Goal: Task Accomplishment & Management: Manage account settings

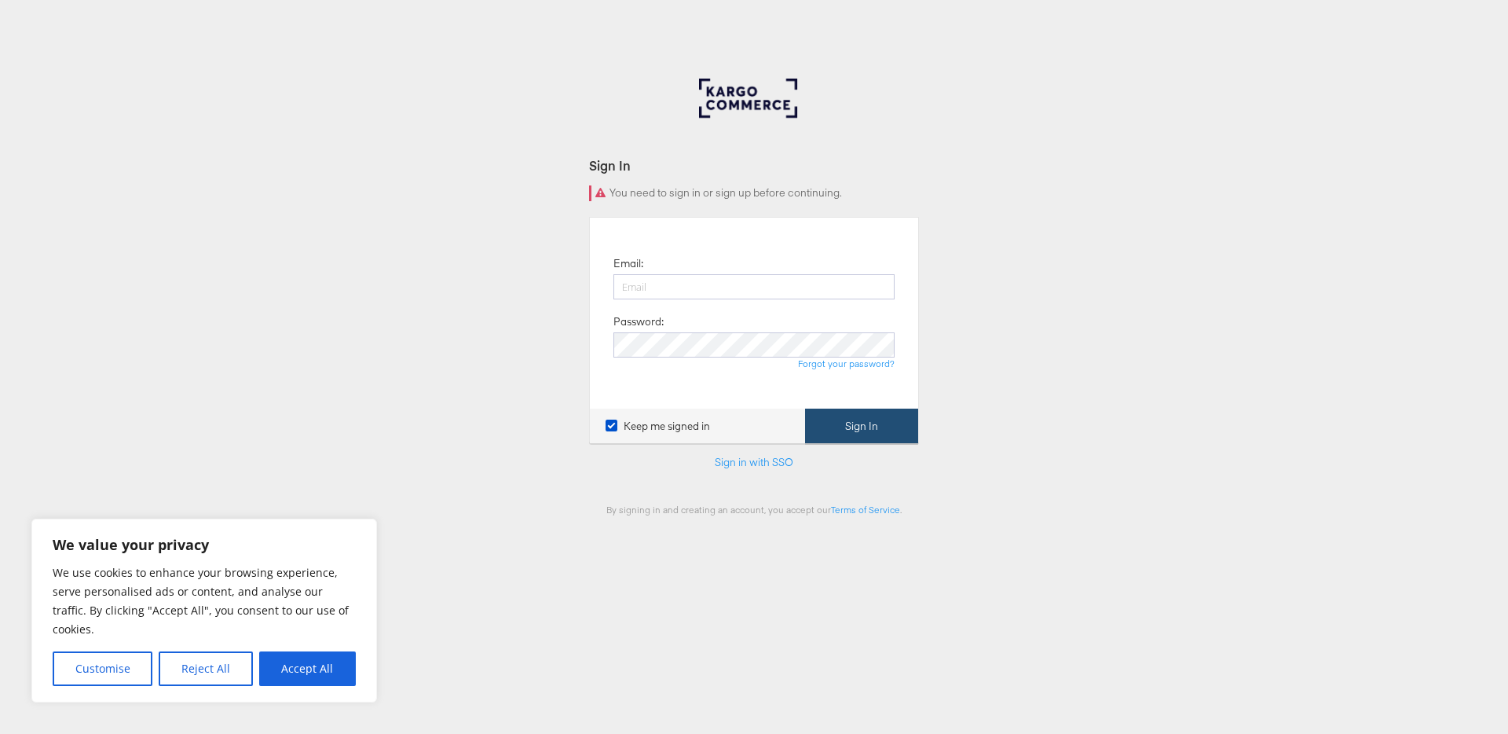
type input "[EMAIL_ADDRESS][PERSON_NAME][DOMAIN_NAME]"
click at [852, 421] on button "Sign In" at bounding box center [861, 426] width 113 height 35
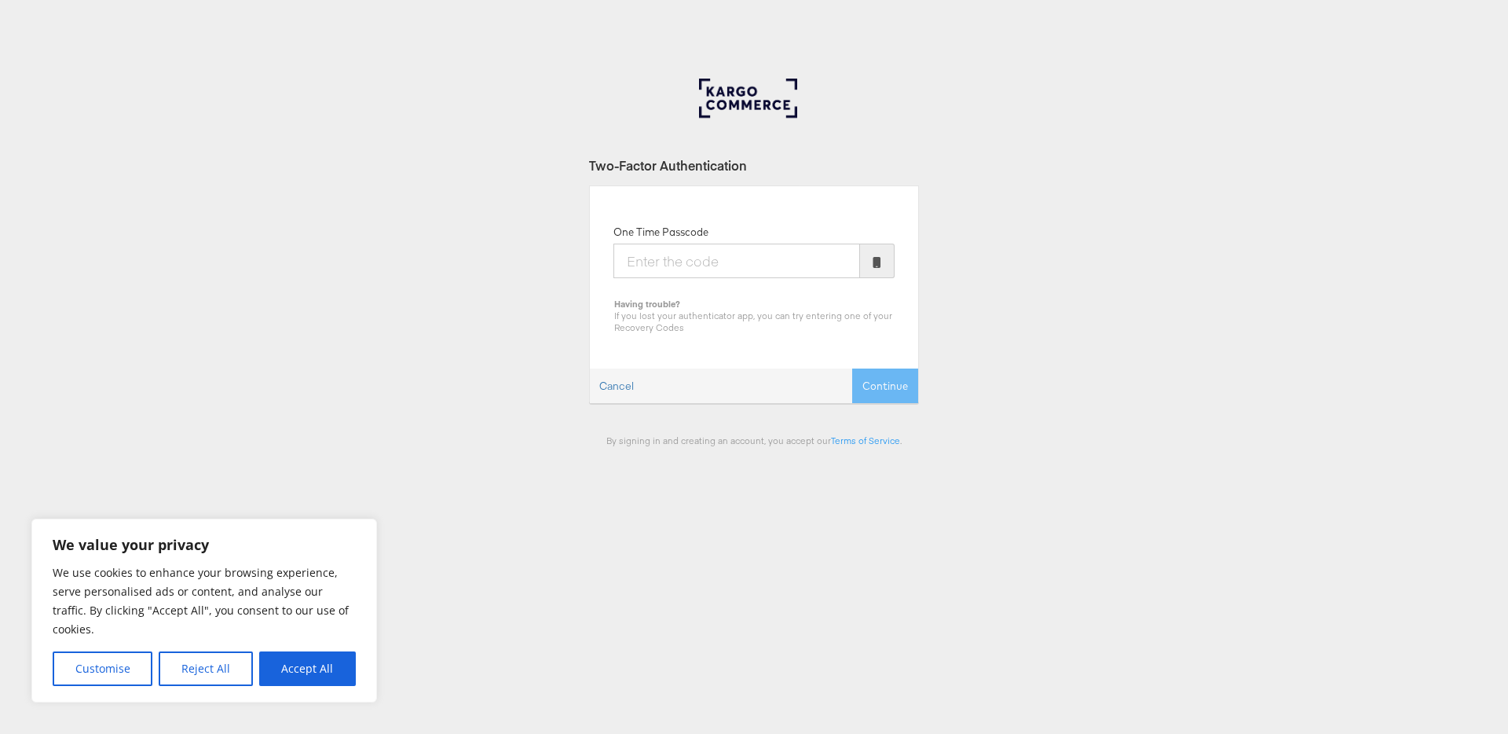
click at [688, 269] on input "One Time Passcode" at bounding box center [737, 261] width 247 height 35
type input "7"
type input "040188"
click at [852, 368] on button "Continue" at bounding box center [885, 385] width 66 height 35
